Goal: Information Seeking & Learning: Find specific fact

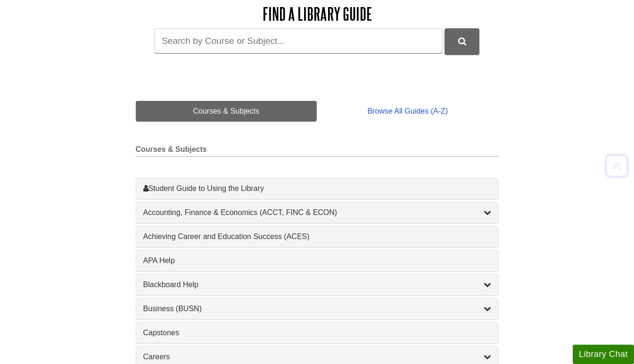
scroll to position [150, 0]
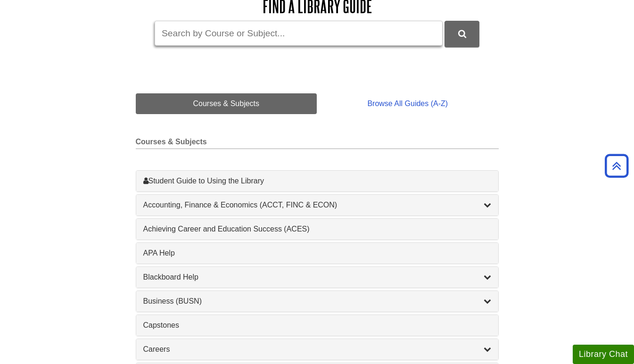
click at [213, 41] on input "Guide Search Terms" at bounding box center [299, 33] width 288 height 25
click at [272, 36] on input "Guide Search Terms" at bounding box center [299, 33] width 288 height 25
type input "functional neurological dosorder"
click at [444, 21] on button "DU Library Guides Search" at bounding box center [461, 34] width 35 height 26
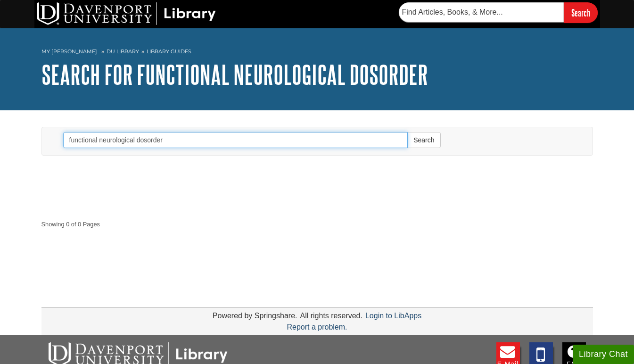
click at [186, 142] on input "functional neurological dosorder" at bounding box center [235, 140] width 345 height 16
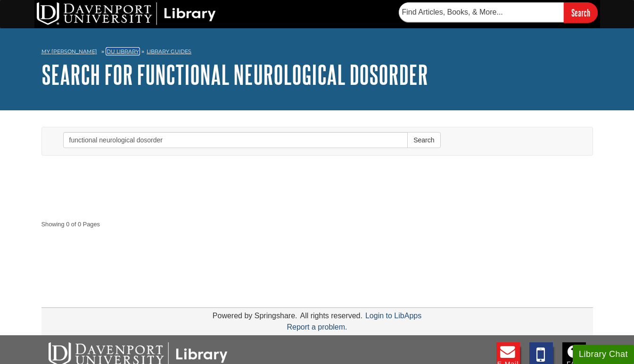
click at [113, 49] on link "DU Library" at bounding box center [122, 51] width 33 height 7
